Goal: Information Seeking & Learning: Check status

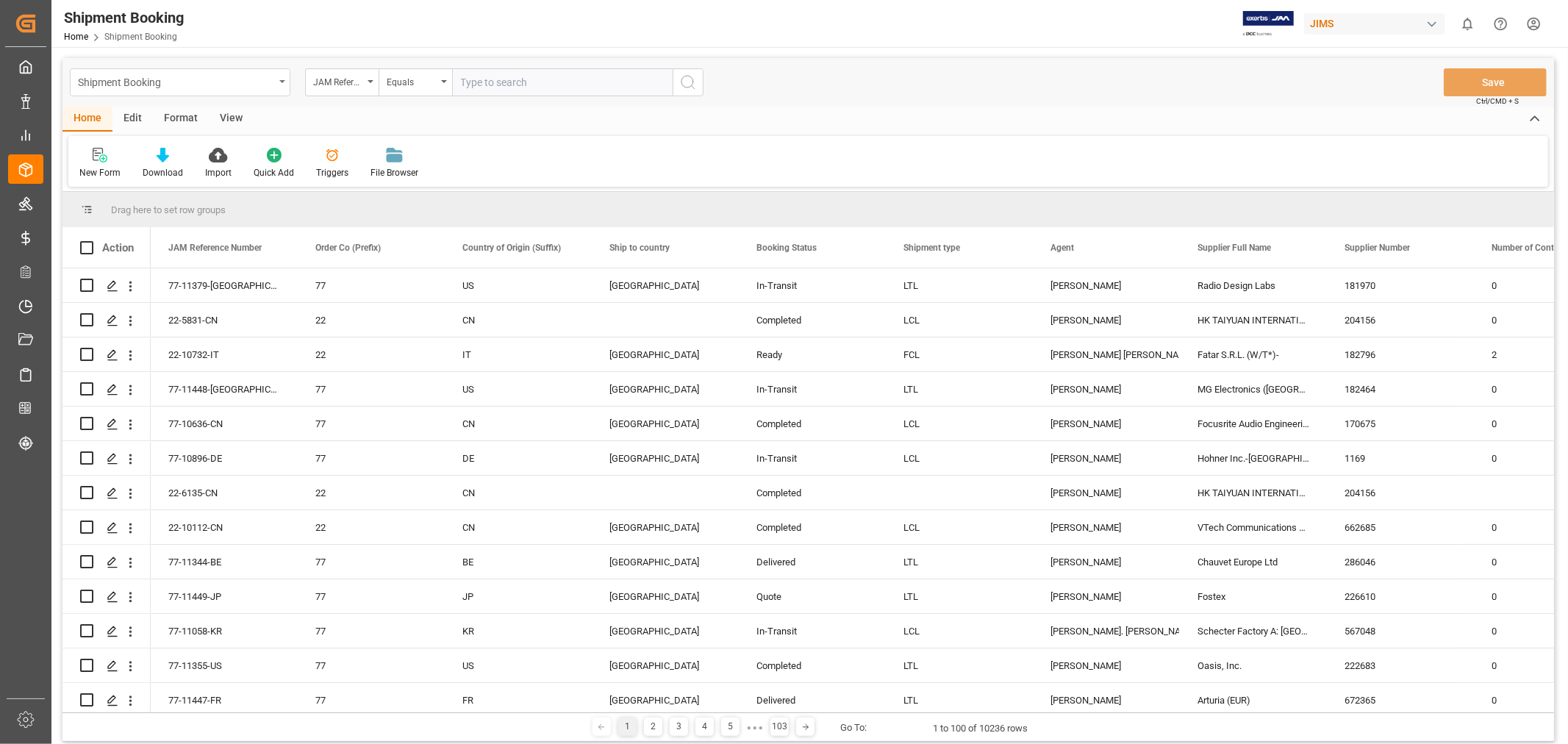
click at [234, 82] on div "Shipment Booking" at bounding box center [176, 81] width 197 height 18
type input "ship"
click at [141, 148] on div "Shipment Tracking" at bounding box center [180, 150] width 219 height 31
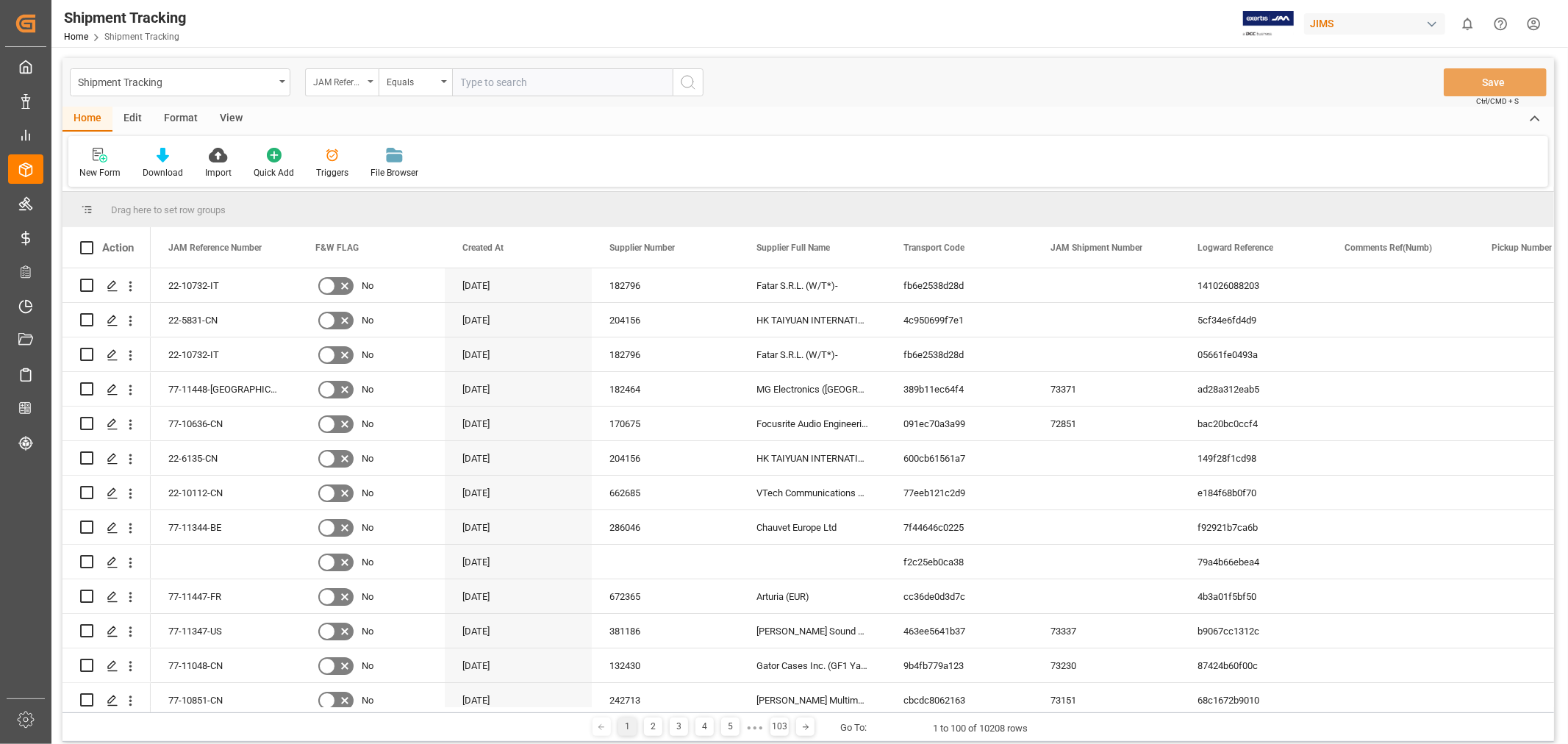
click at [357, 83] on div "JAM Reference Number" at bounding box center [339, 81] width 50 height 17
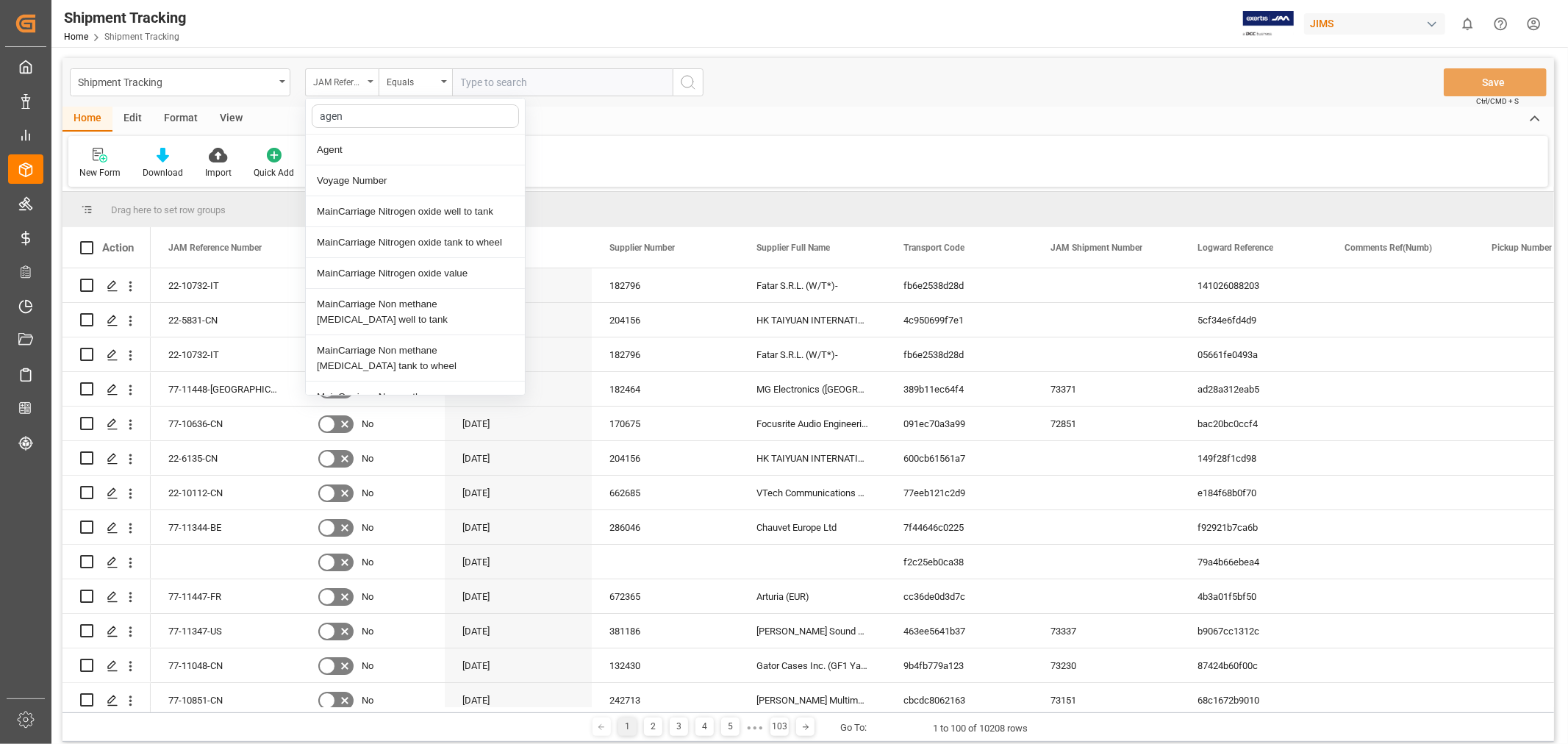
type input "agent"
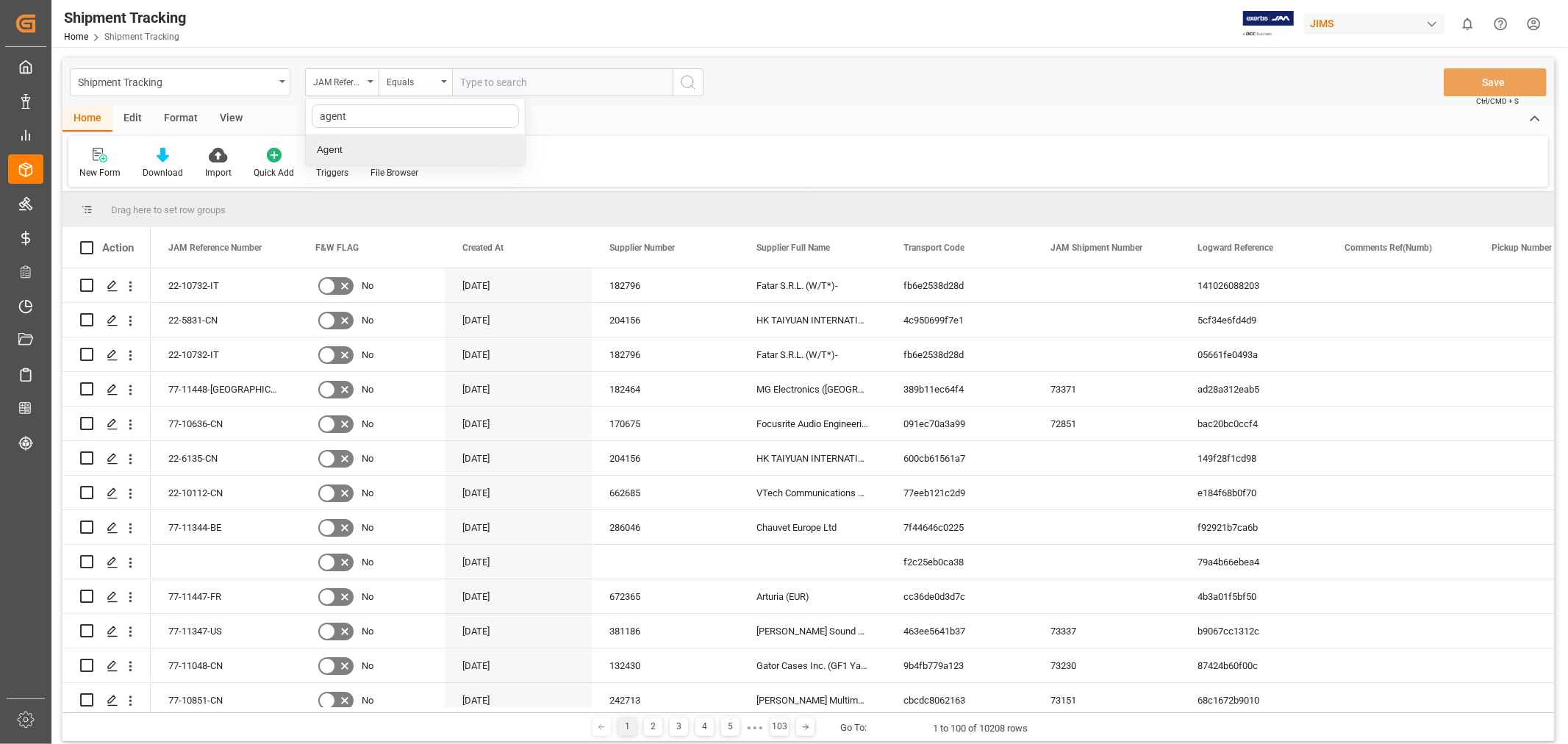
click at [346, 144] on div "Agent" at bounding box center [415, 150] width 219 height 31
click at [500, 82] on span "Select Items" at bounding box center [492, 82] width 62 height 12
type input "hui"
click at [503, 144] on span "[PERSON_NAME]" at bounding box center [521, 150] width 81 height 12
click at [481, 143] on input "[PERSON_NAME]" at bounding box center [467, 149] width 29 height 29
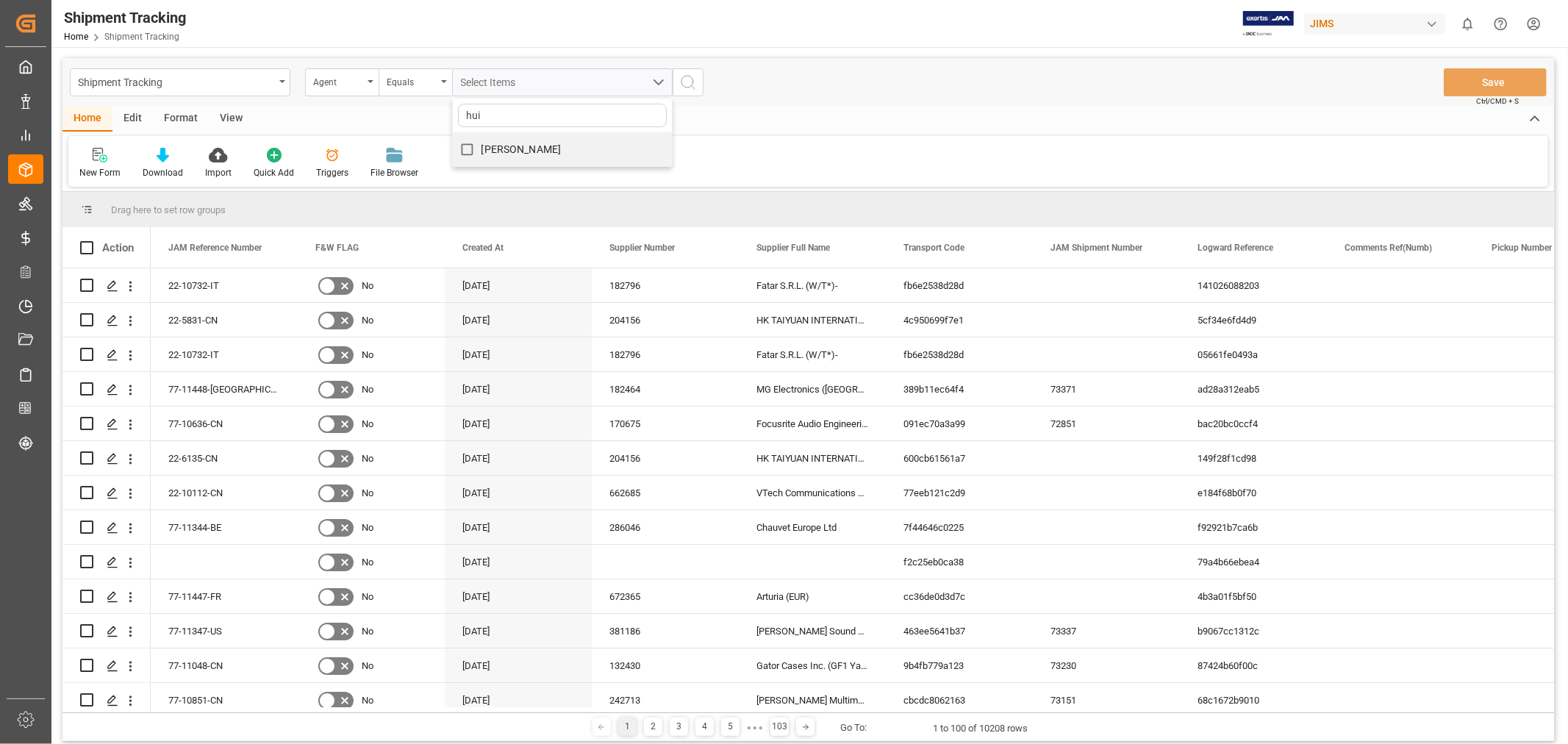
checkbox input "true"
click at [678, 81] on div "HuiXin [PERSON_NAME] [PERSON_NAME]" at bounding box center [562, 82] width 242 height 28
click at [694, 79] on icon "search button" at bounding box center [687, 82] width 17 height 17
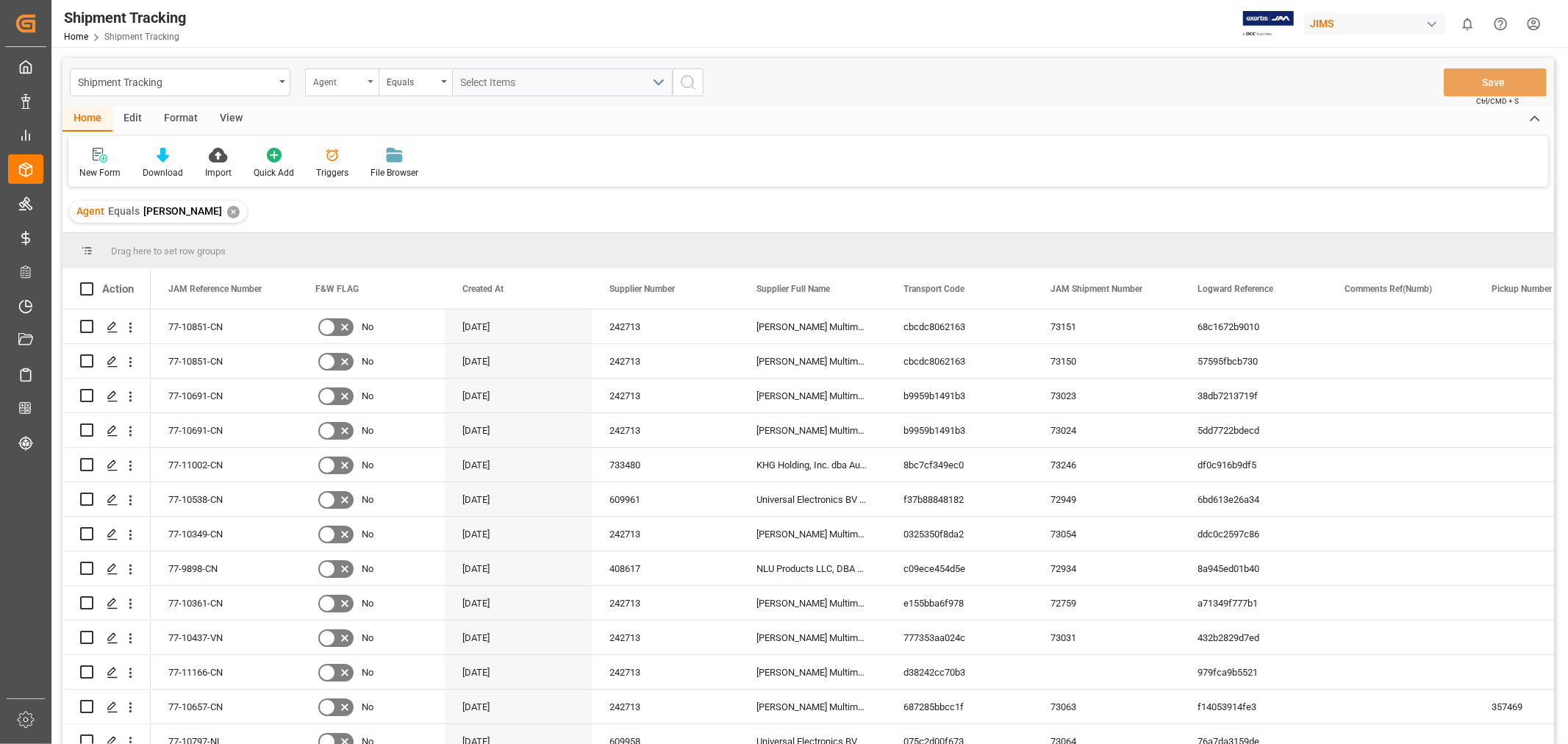
click at [335, 84] on div "Agent" at bounding box center [339, 81] width 50 height 17
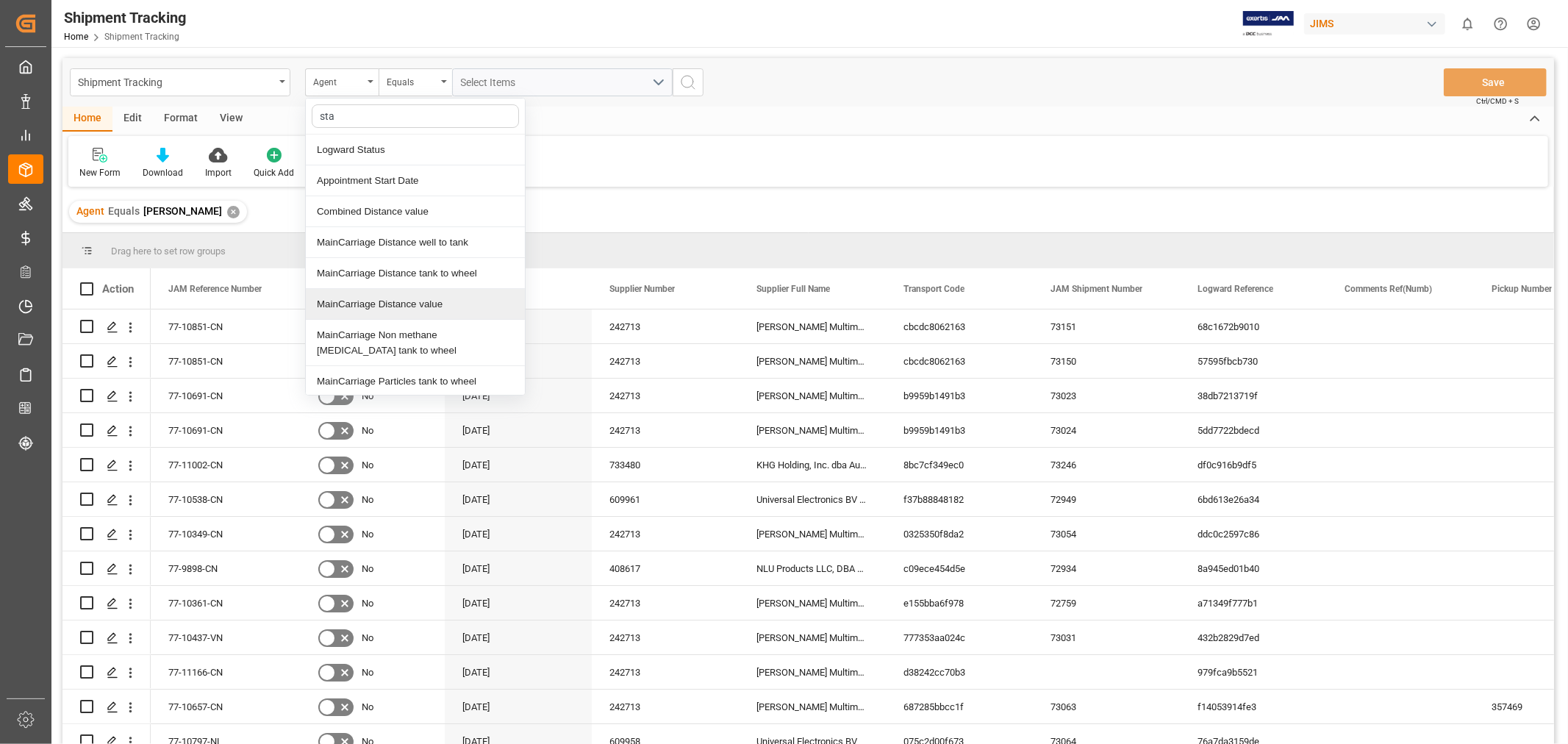
type input "stat"
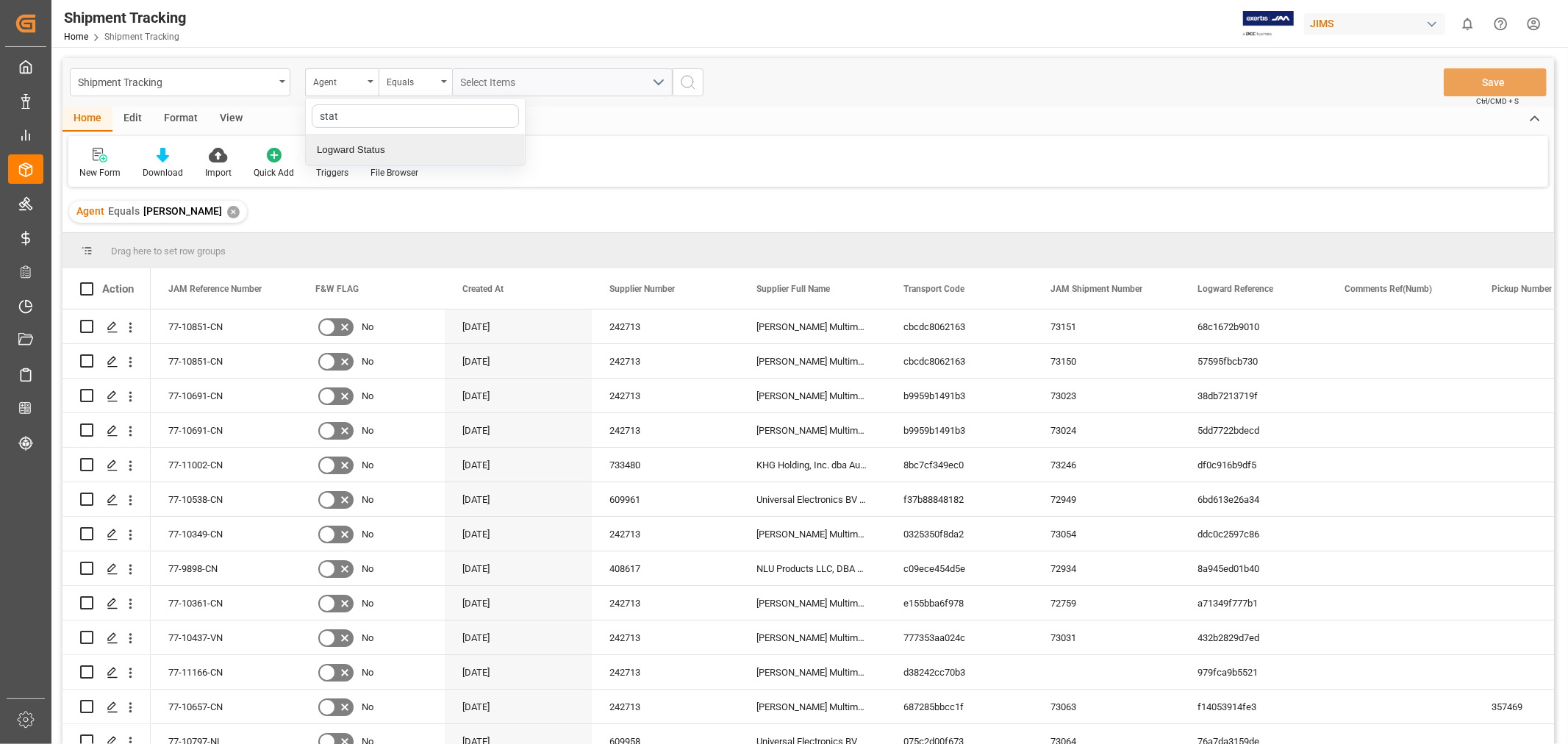
click at [343, 148] on div "Logward Status" at bounding box center [415, 150] width 219 height 31
click at [506, 82] on span "Select Items" at bounding box center [492, 82] width 62 height 12
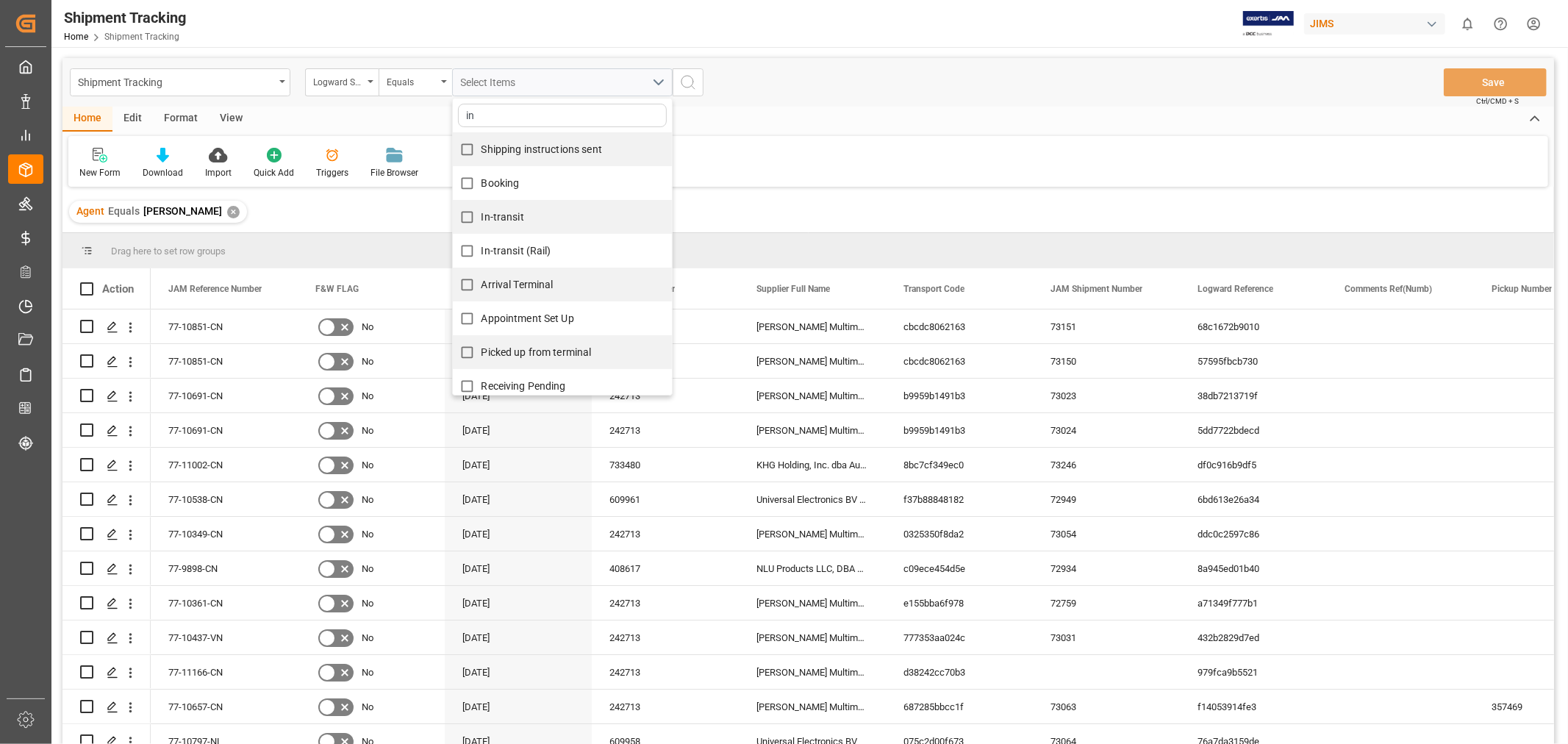
type input "in"
click at [516, 224] on label "In-transit" at bounding box center [488, 217] width 71 height 29
click at [481, 224] on input "In-transit" at bounding box center [467, 217] width 29 height 29
checkbox input "true"
click at [541, 246] on span "In-transit (Rail)" at bounding box center [516, 251] width 70 height 12
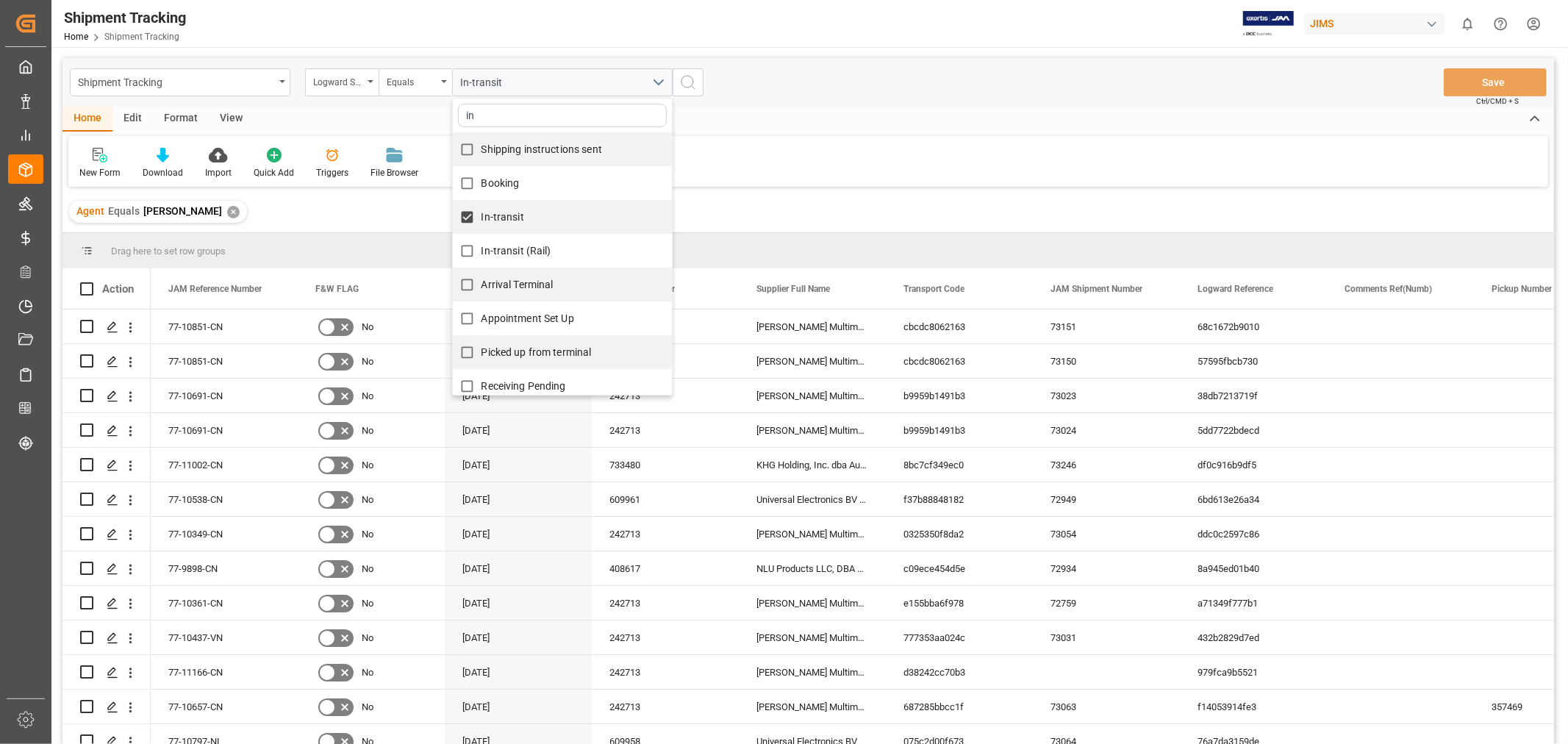
click at [481, 246] on input "In-transit (Rail)" at bounding box center [467, 250] width 29 height 29
checkbox input "true"
click at [687, 80] on icon "search button" at bounding box center [687, 82] width 17 height 17
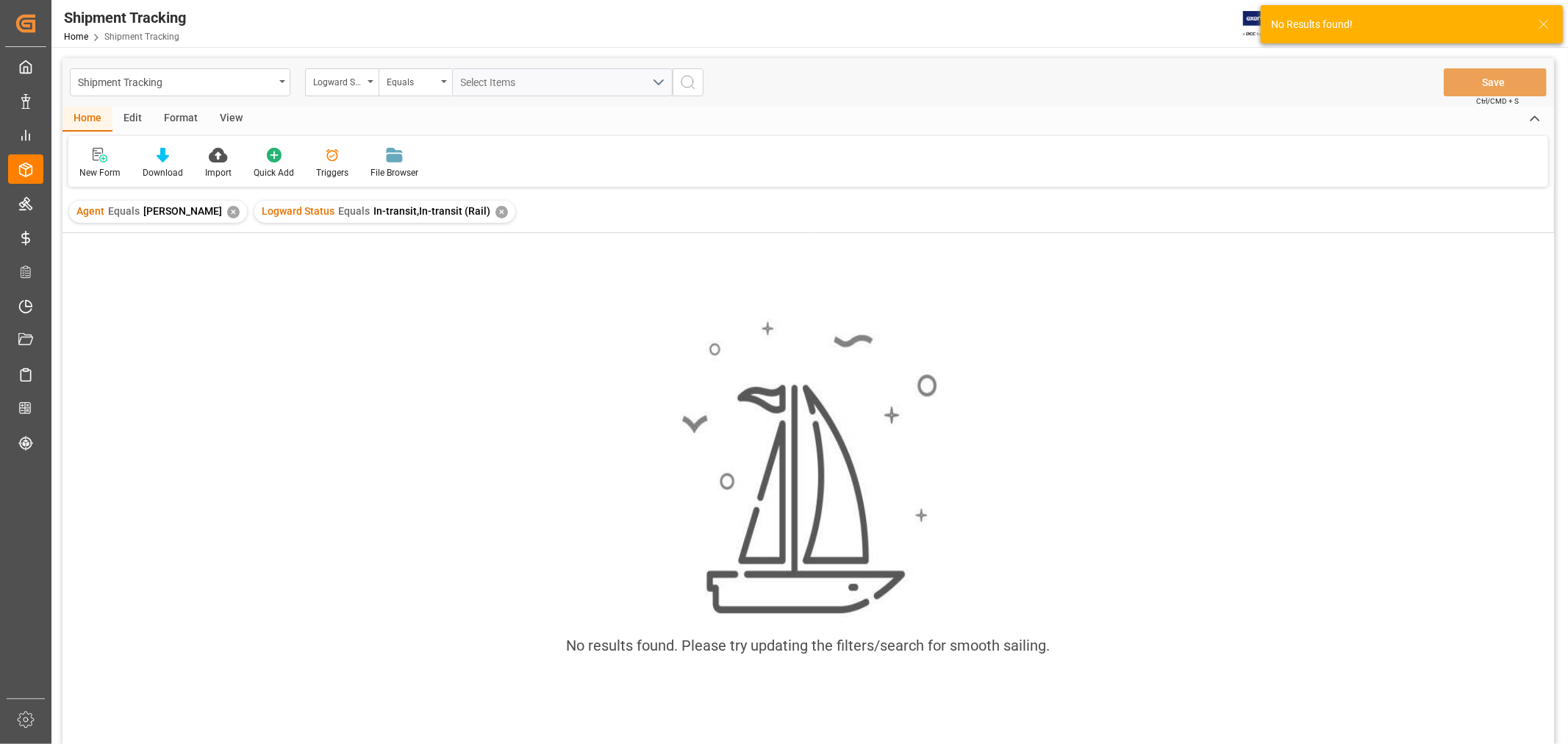
click at [495, 210] on div "✕" at bounding box center [501, 212] width 12 height 12
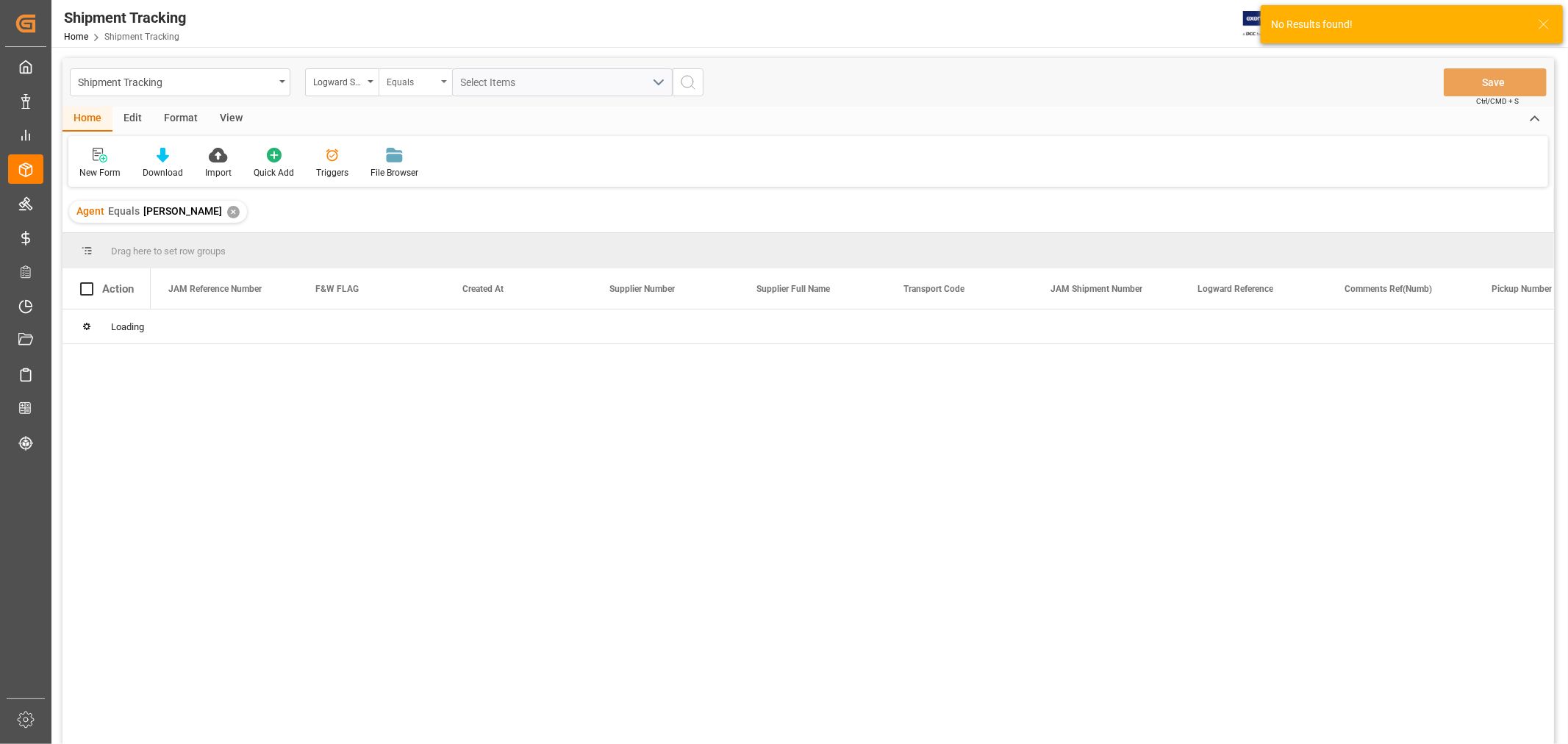
click at [431, 80] on div "Equals" at bounding box center [412, 81] width 50 height 17
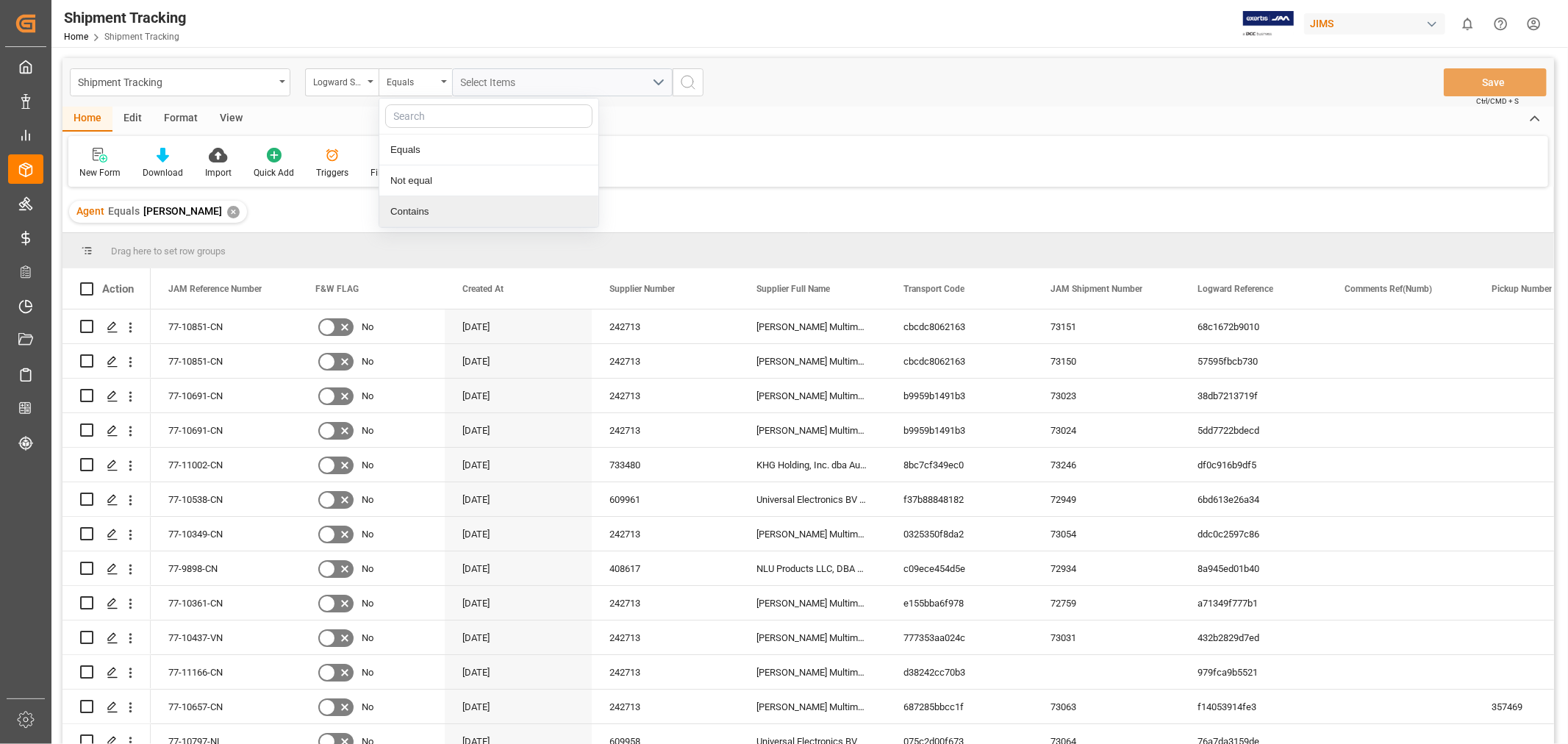
click at [416, 211] on div "Contains" at bounding box center [488, 212] width 219 height 31
click at [480, 83] on span "Select Items" at bounding box center [492, 82] width 62 height 12
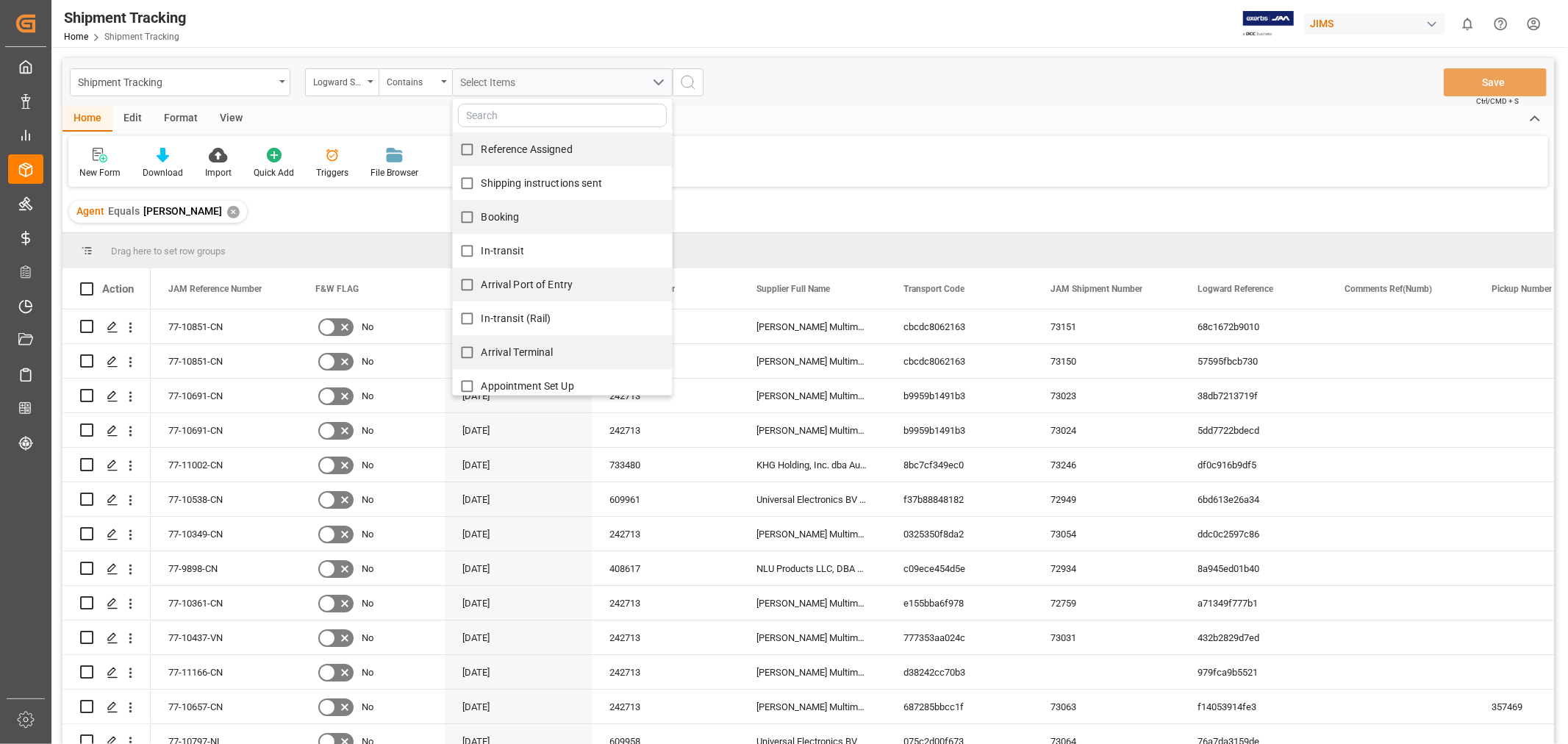
click at [487, 252] on span "In-transit" at bounding box center [502, 251] width 42 height 12
click at [481, 252] on input "In-transit" at bounding box center [467, 250] width 29 height 29
checkbox input "true"
click at [482, 321] on span "In-transit (Rail)" at bounding box center [516, 319] width 70 height 12
click at [481, 321] on input "In-transit (Rail)" at bounding box center [467, 318] width 29 height 29
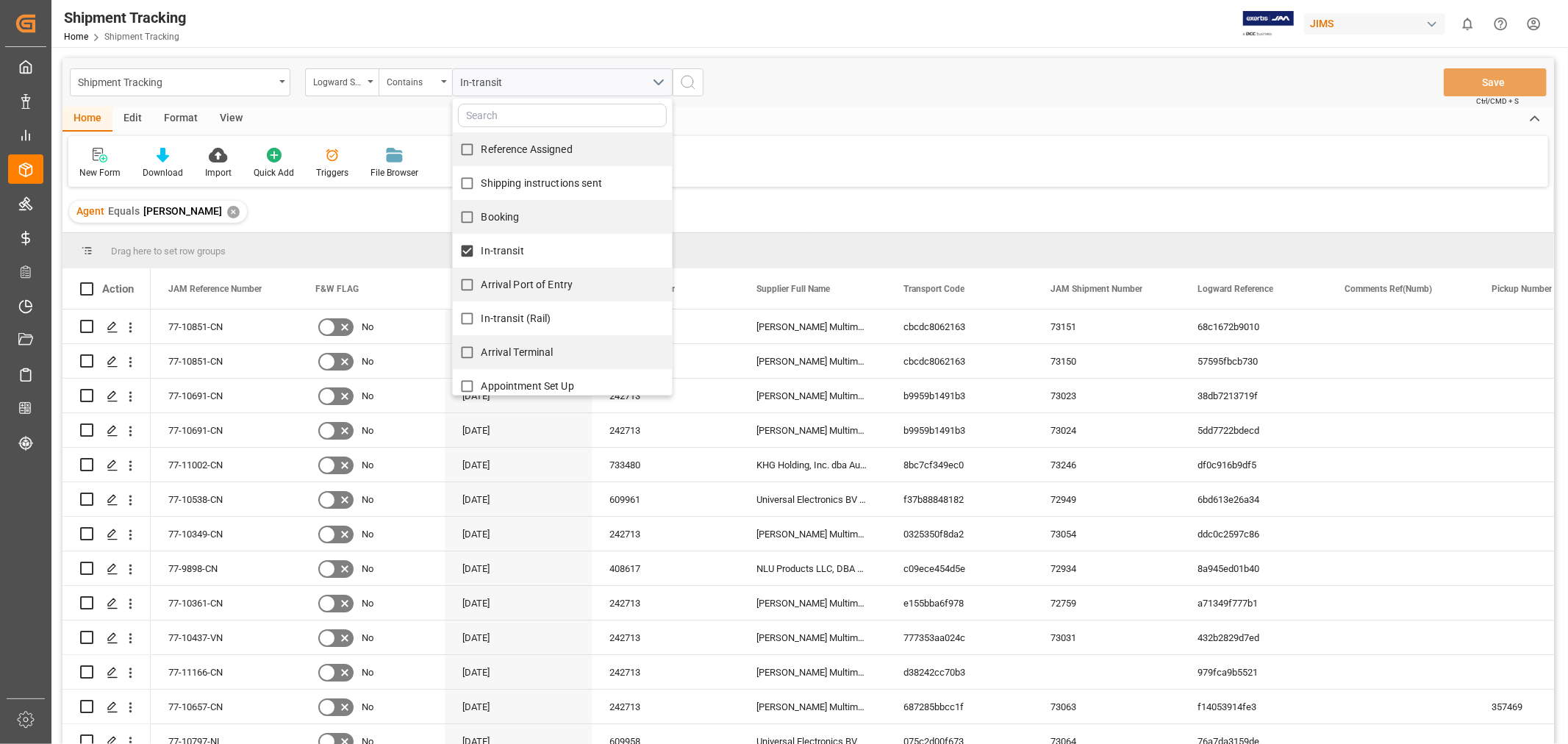
checkbox input "true"
click at [684, 80] on icon "search button" at bounding box center [687, 82] width 17 height 17
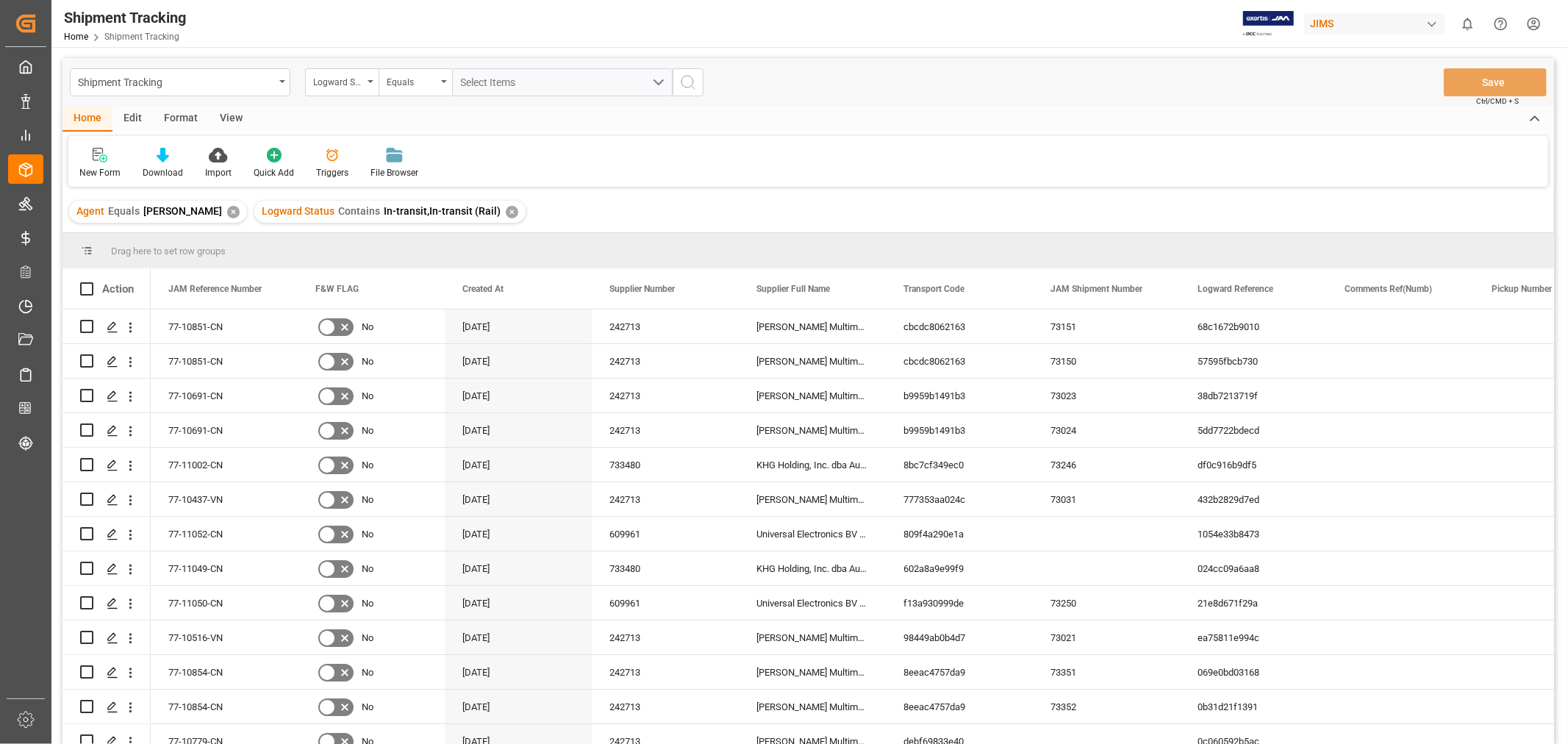
click at [229, 120] on div "View" at bounding box center [231, 119] width 45 height 25
click at [91, 170] on div "Default" at bounding box center [94, 172] width 29 height 13
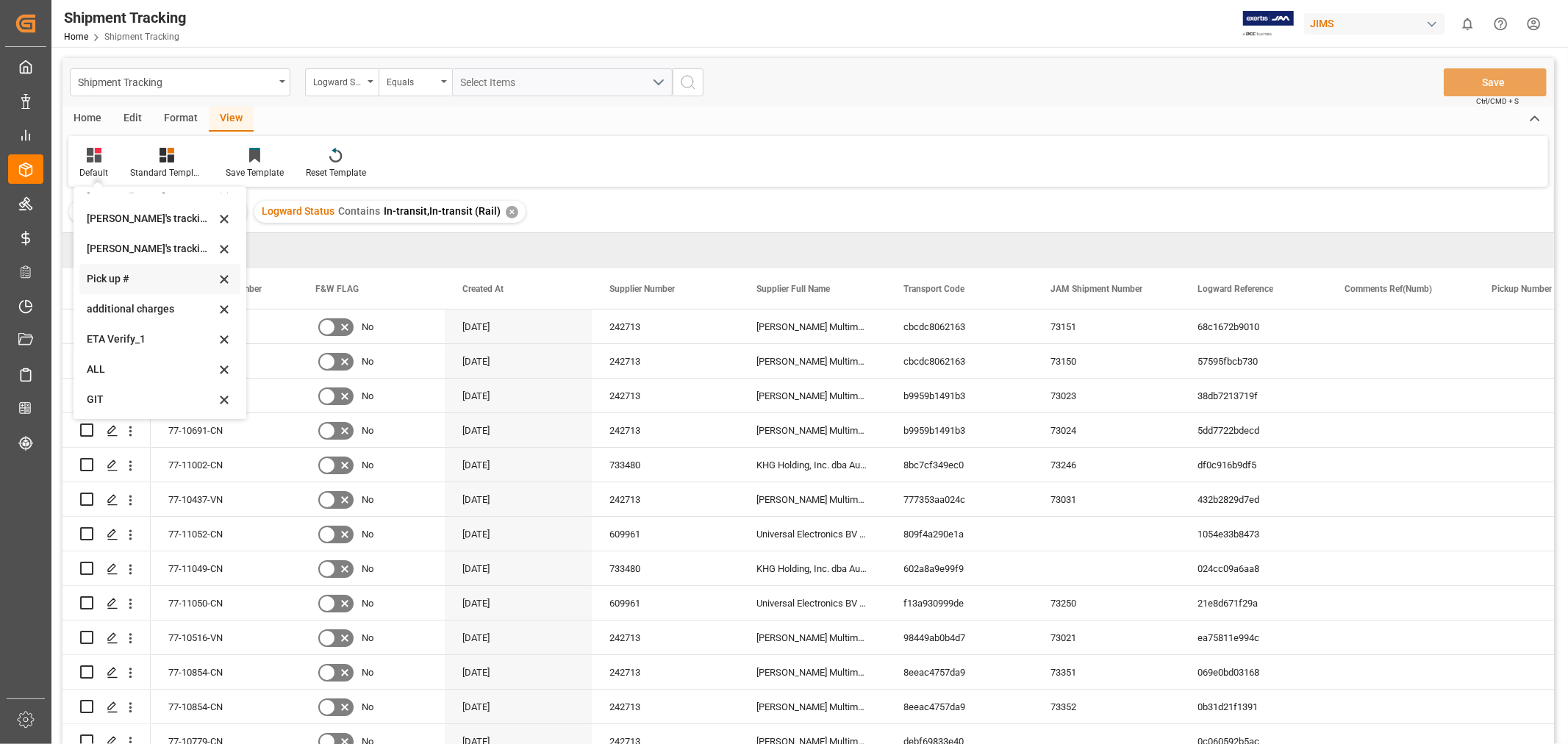
scroll to position [321, 0]
click at [163, 246] on div "[PERSON_NAME]'s tracking all_sample" at bounding box center [151, 249] width 129 height 16
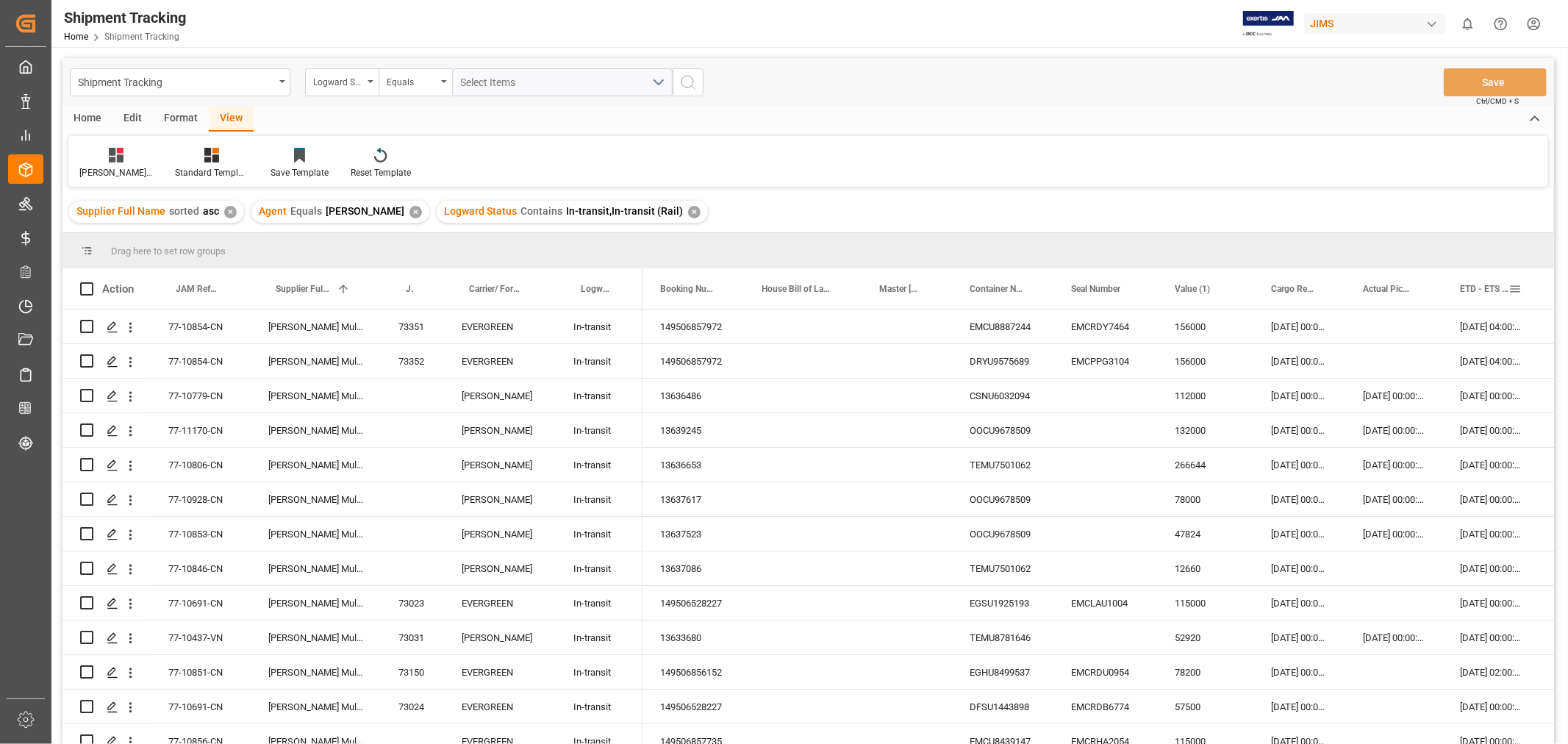
click at [1487, 293] on span "ETD - ETS (Origin)" at bounding box center [1484, 289] width 48 height 10
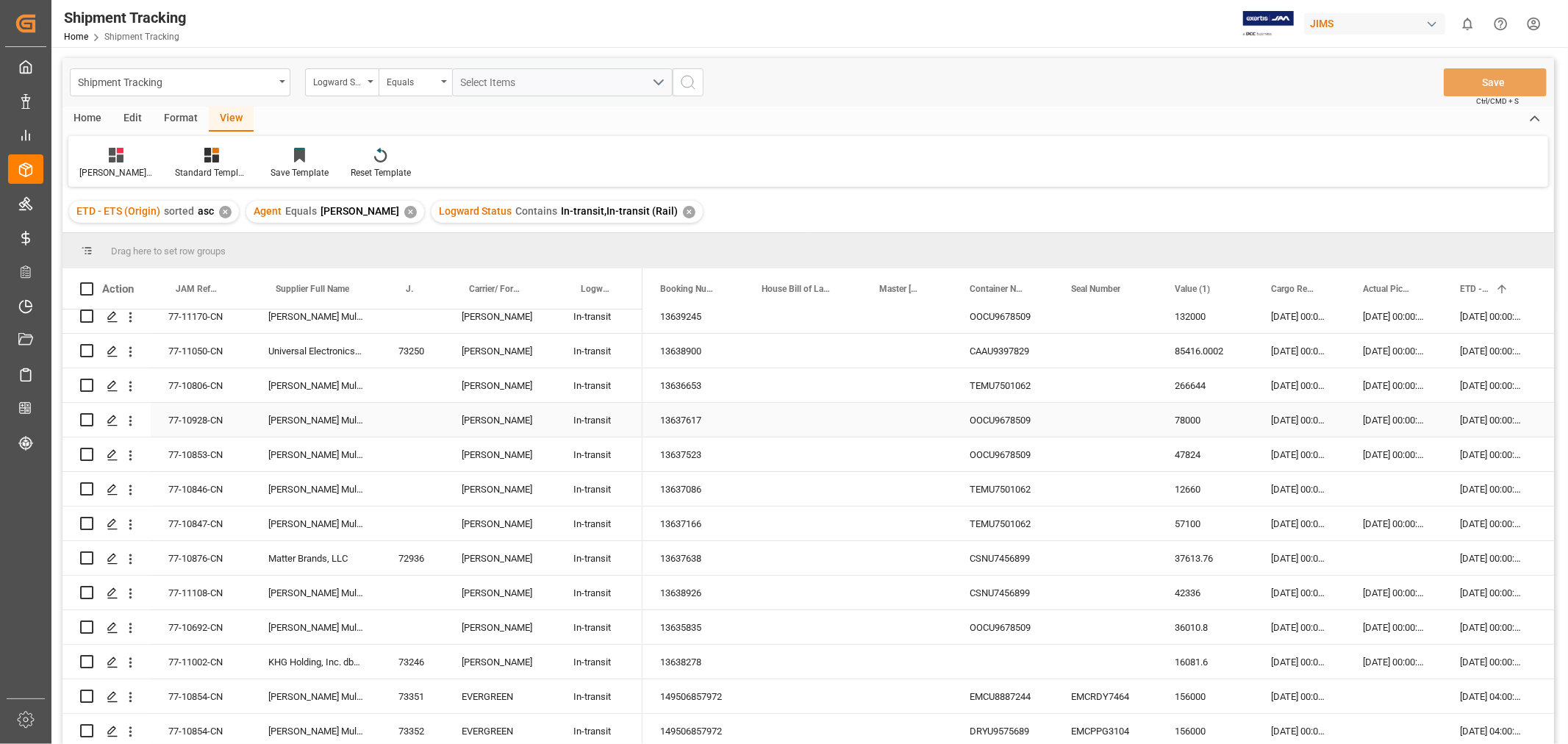
scroll to position [417, 0]
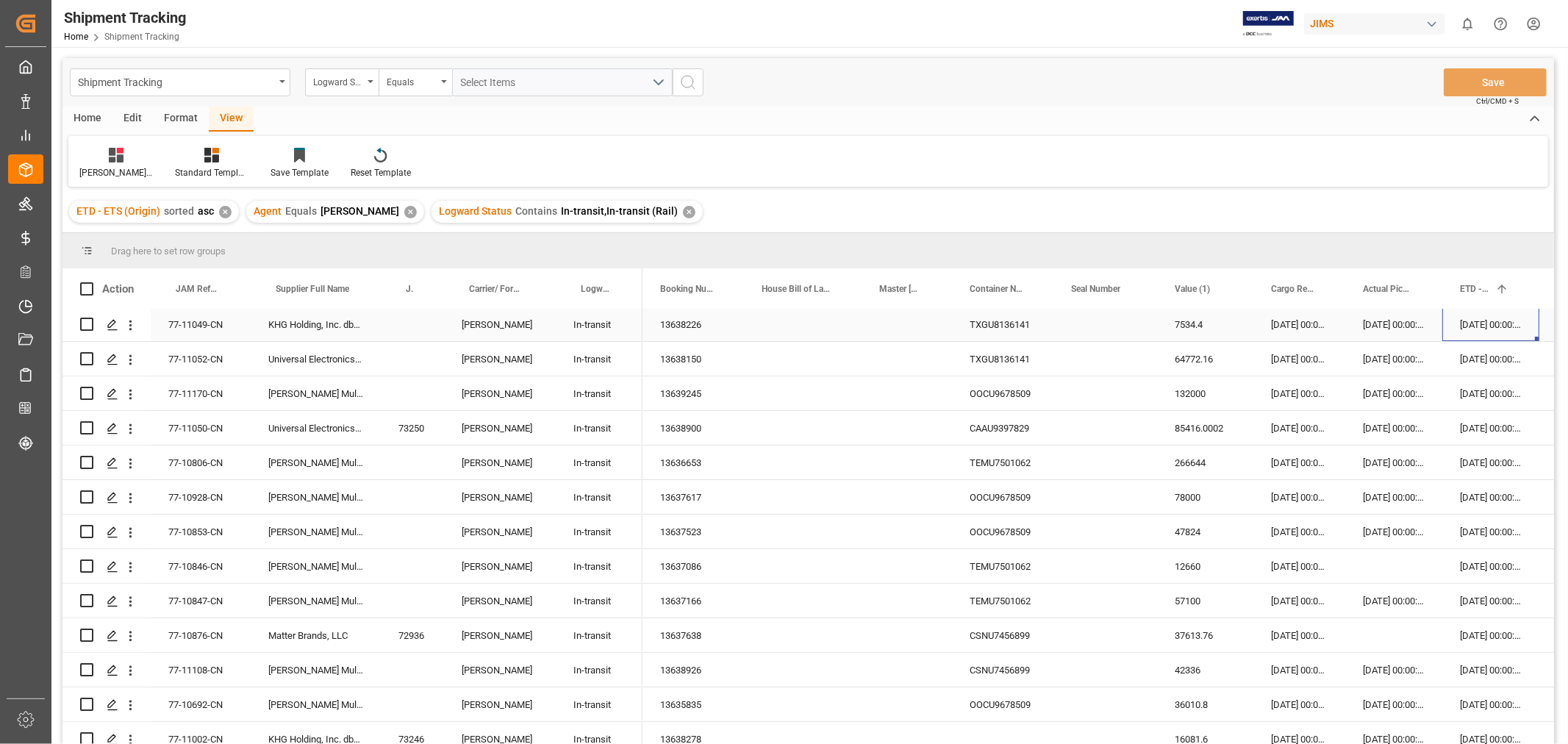
click at [1473, 328] on div "[DATE] 00:00:00" at bounding box center [1491, 324] width 97 height 34
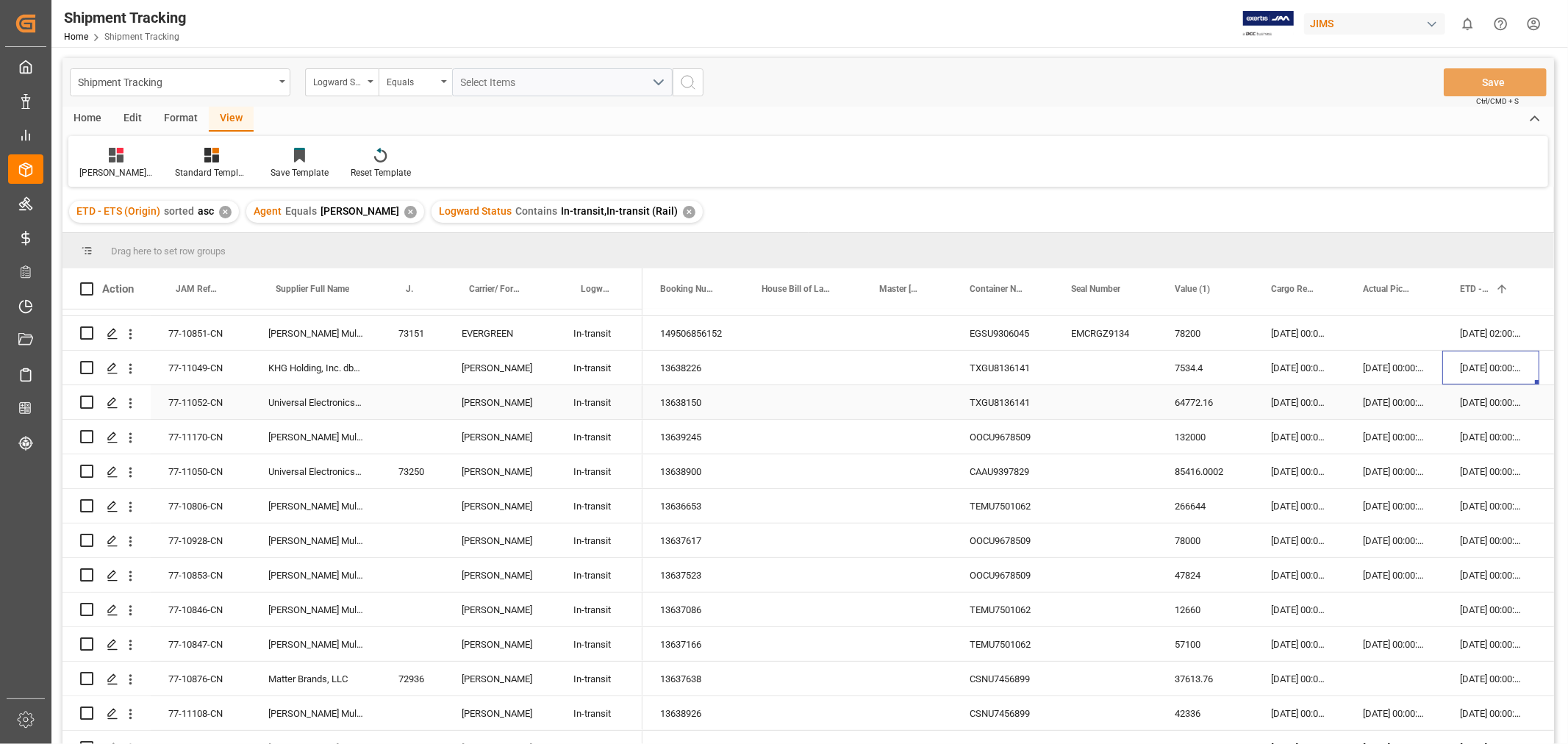
scroll to position [335, 0]
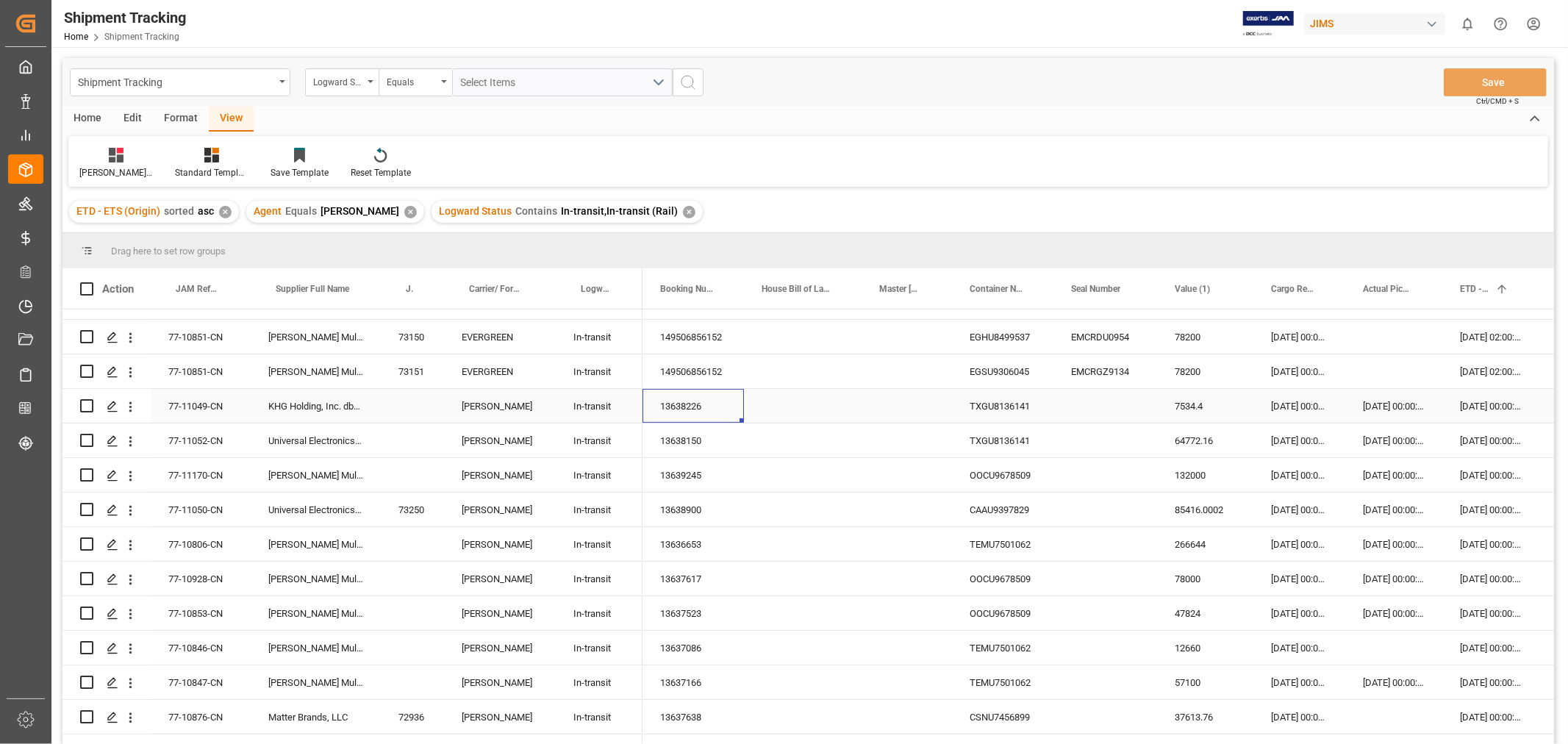
click at [685, 408] on div "13638226" at bounding box center [693, 405] width 101 height 34
click at [674, 443] on div "13638150" at bounding box center [693, 440] width 101 height 34
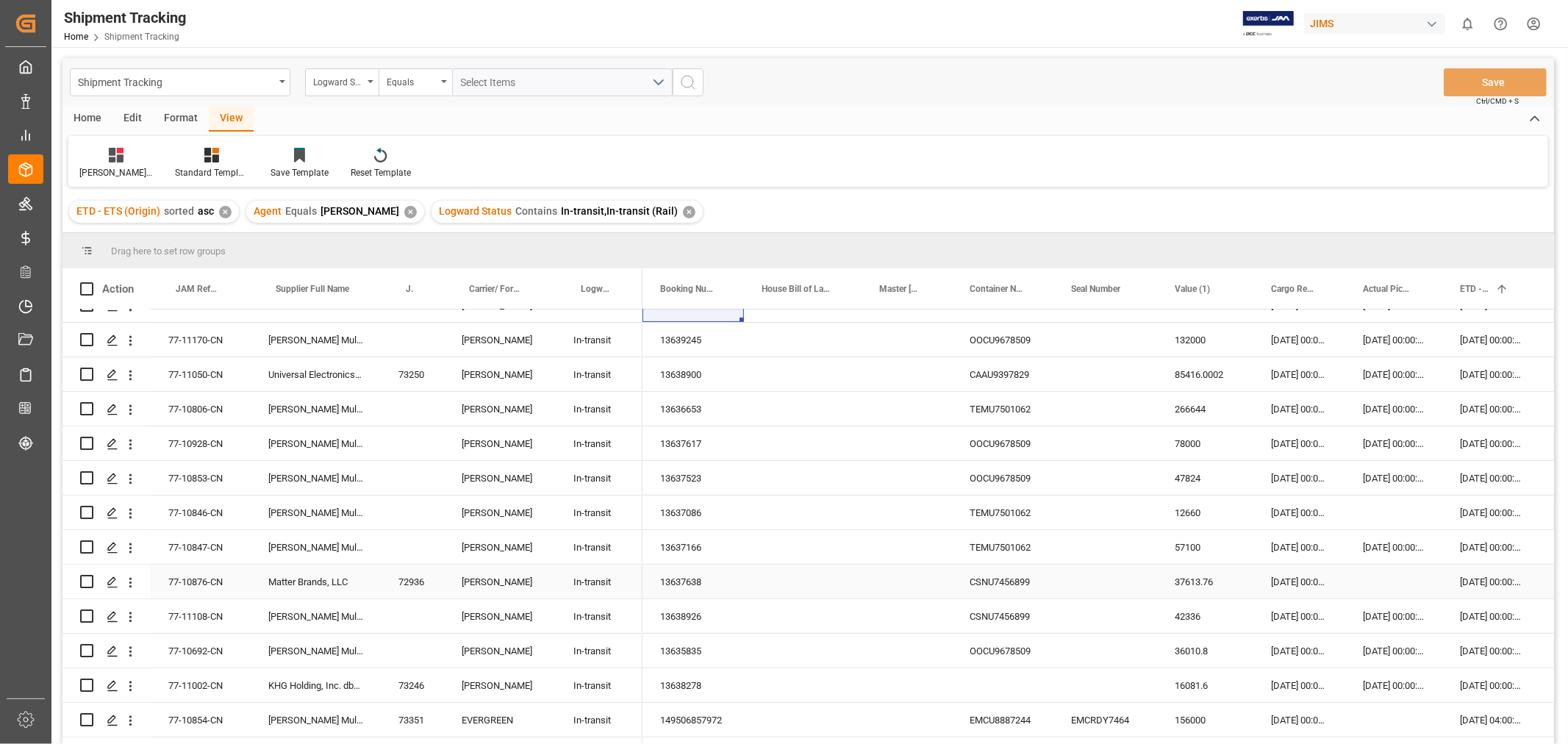
scroll to position [498, 0]
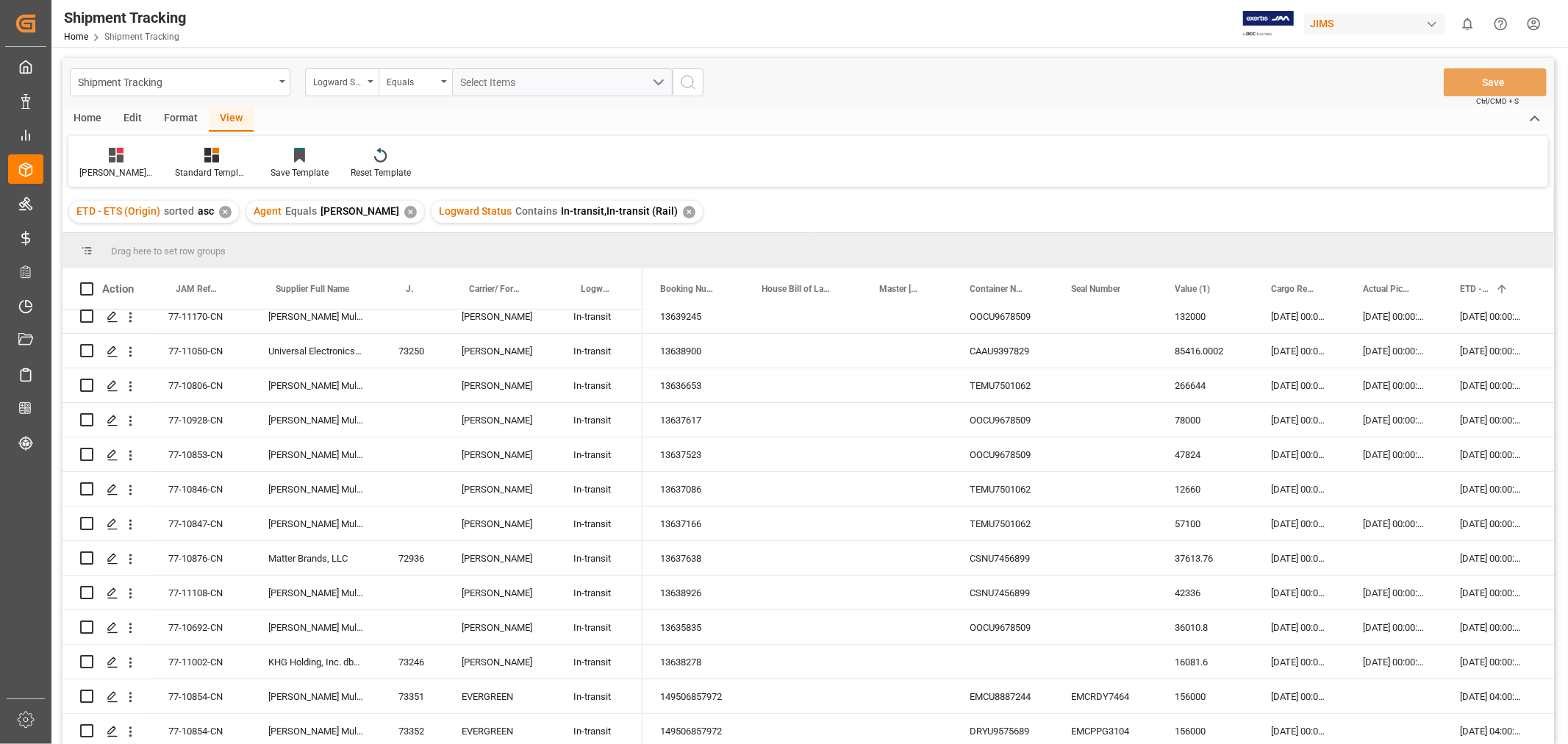
click at [1042, 88] on div "Shipment Tracking Logward Status Equals Select Items Save Ctrl/CMD + S" at bounding box center [808, 82] width 1492 height 49
